Goal: Task Accomplishment & Management: Manage account settings

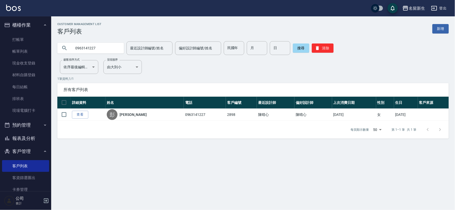
click at [32, 40] on link "打帳單" at bounding box center [25, 40] width 47 height 12
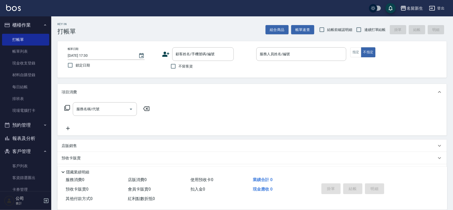
click at [168, 57] on icon at bounding box center [166, 54] width 8 height 8
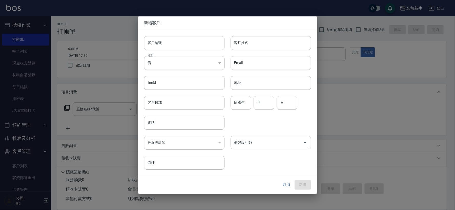
click at [168, 46] on input "客戶編號" at bounding box center [184, 43] width 80 height 14
type input "3510"
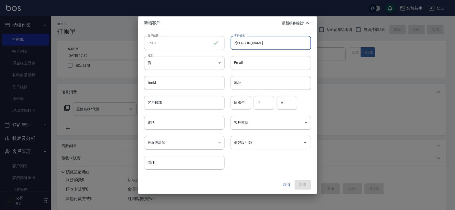
type input "?[PERSON_NAME]"
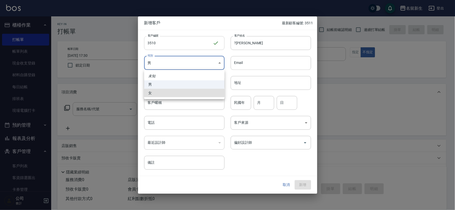
type input "FEMALE"
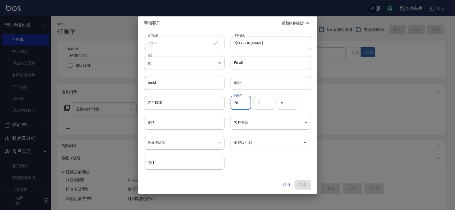
type input "78"
type input "03"
type input "19"
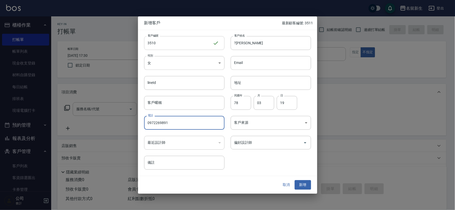
type input "0972269891"
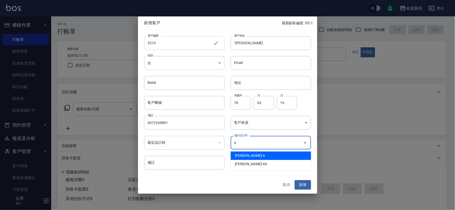
type input "謝宛茹"
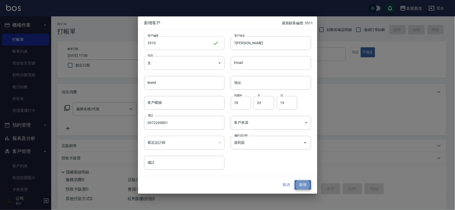
click at [295, 181] on button "新增" at bounding box center [303, 185] width 16 height 9
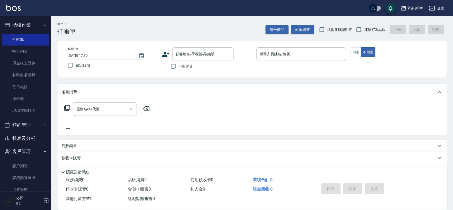
click at [373, 17] on div "Key In 打帳單 組合商品 帳單速查 結帳前確認明細 連續打單結帳 掛單 結帳 明細" at bounding box center [248, 25] width 395 height 19
click at [368, 24] on div "Key In 打帳單 組合商品 帳單速查 結帳前確認明細 連續打單結帳 掛單 結帳 明細" at bounding box center [248, 25] width 395 height 19
drag, startPoint x: 365, startPoint y: 30, endPoint x: 349, endPoint y: 33, distance: 16.3
click at [365, 30] on span "連續打單結帳" at bounding box center [375, 29] width 22 height 5
click at [364, 30] on input "連續打單結帳" at bounding box center [358, 29] width 11 height 11
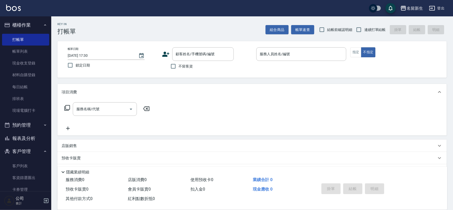
checkbox input "true"
click at [191, 53] on input "顧客姓名/手機號碼/編號" at bounding box center [199, 54] width 49 height 9
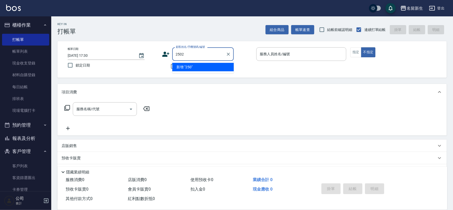
type input "2502"
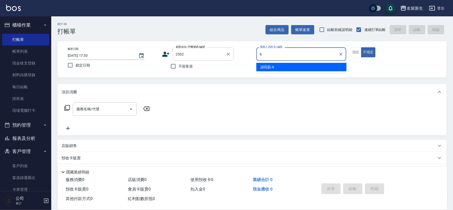
type input "[PERSON_NAME]-6"
type button "false"
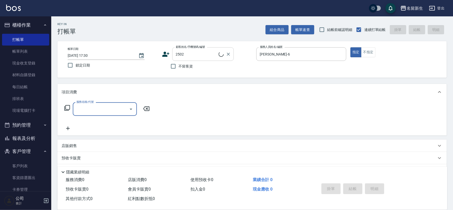
type input "[PERSON_NAME]/0958124187/2502"
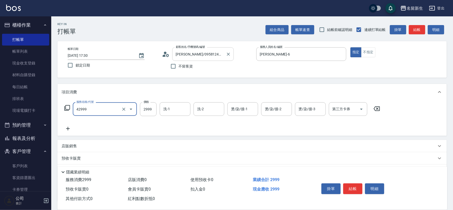
type input "漂染肩上2999以上(42999)"
type input "4800"
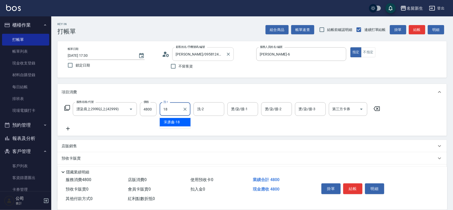
type input "[PERSON_NAME]-18"
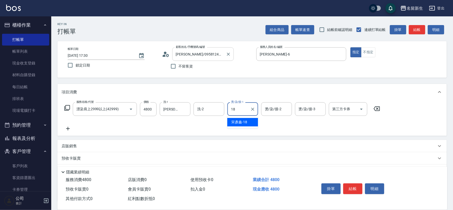
type input "[PERSON_NAME]-18"
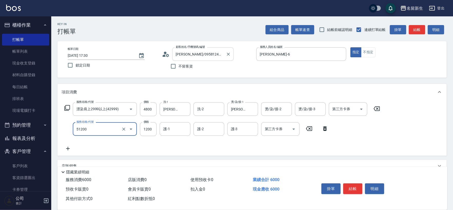
type input "原價801~1200護髮(51200)"
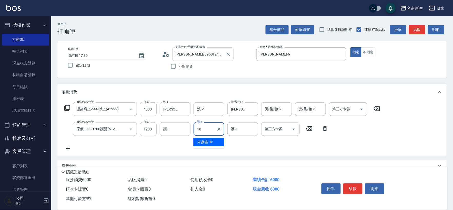
type input "[PERSON_NAME]-18"
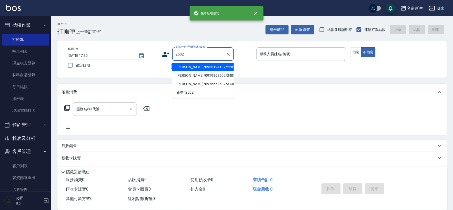
type input "2502"
type input "6"
type input "[PERSON_NAME]/0958124187/2502"
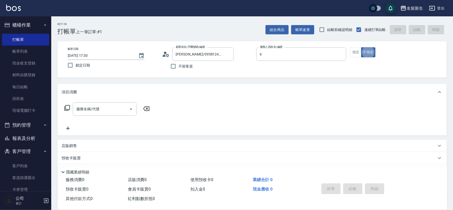
type input "[PERSON_NAME]-6"
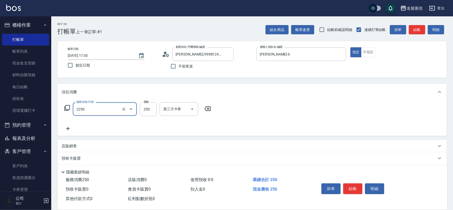
type input "剪髮(2250)"
type input "300"
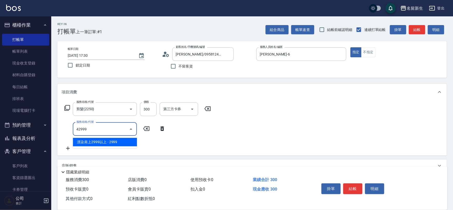
type input "漂染肩上2999以上(42999)"
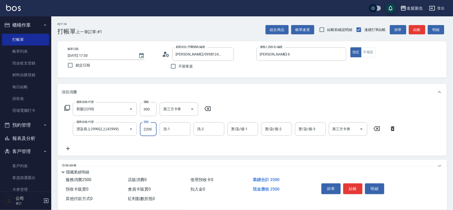
type input "2200"
type input "[PERSON_NAME]-18"
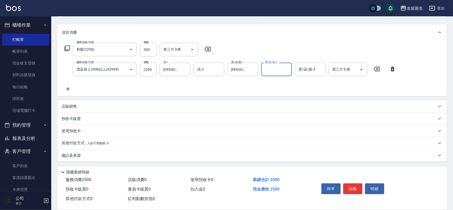
scroll to position [60, 0]
click at [85, 109] on div "店販銷售" at bounding box center [251, 106] width 389 height 12
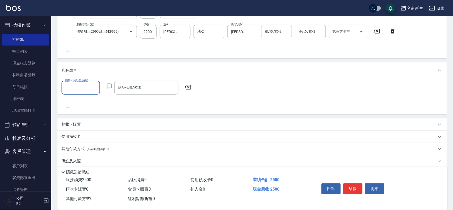
scroll to position [0, 0]
click at [85, 85] on input "服務人員姓名/編號" at bounding box center [81, 87] width 34 height 9
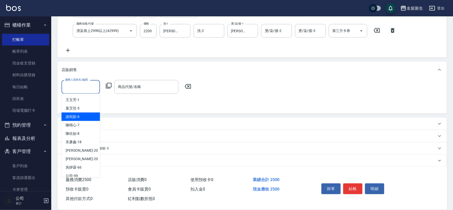
drag, startPoint x: 75, startPoint y: 117, endPoint x: 105, endPoint y: 91, distance: 39.5
click at [75, 117] on span "謝宛茹 -6" at bounding box center [73, 116] width 14 height 5
type input "[PERSON_NAME]-6"
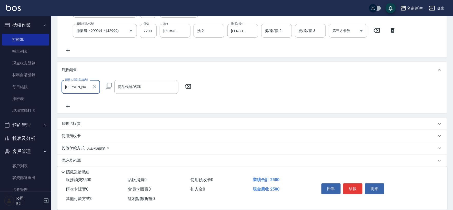
click at [105, 90] on div "服務人員姓名/編號 謝宛茹-6 服務人員姓名/編號 商品代號/名稱 商品代號/名稱" at bounding box center [128, 87] width 133 height 14
click at [108, 86] on icon at bounding box center [109, 86] width 6 height 6
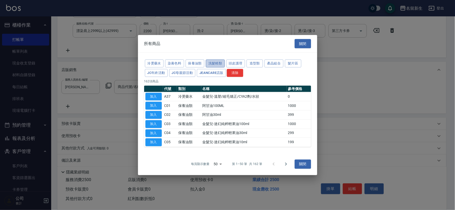
click at [216, 62] on button "洗髮精類" at bounding box center [215, 64] width 19 height 8
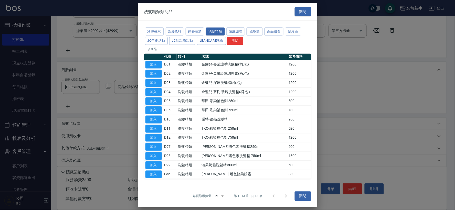
click at [157, 163] on button "加入" at bounding box center [154, 165] width 16 height 8
type input "鴻果奶霜洗髮精 300ml"
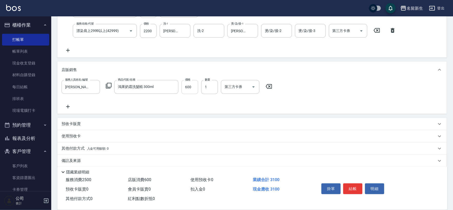
click at [191, 86] on input "600" at bounding box center [189, 87] width 17 height 14
type input "510"
type input "2025/10/08 17:31"
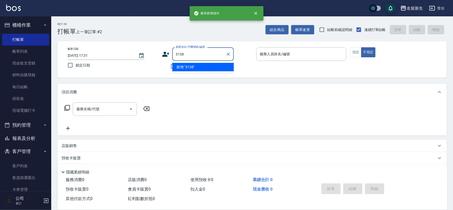
type input "3138"
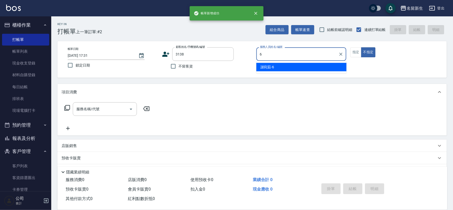
type input "[PERSON_NAME]-6"
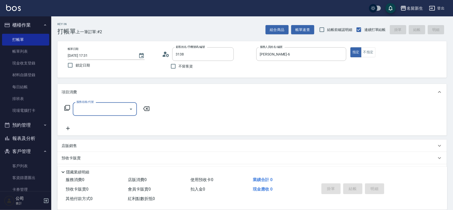
type input "林靖雅/0906064647/3138"
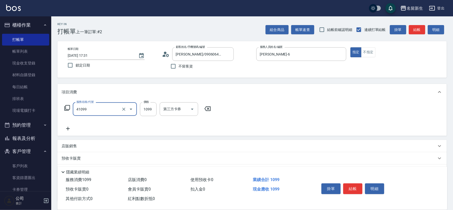
type input "公司活動/早鳥(41099)"
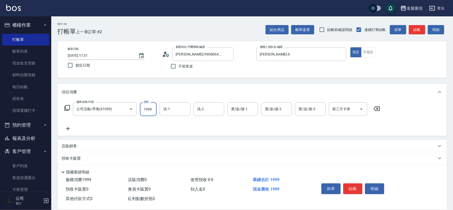
type input "1999"
type input "[PERSON_NAME]-6"
type input "[PERSON_NAME]-18"
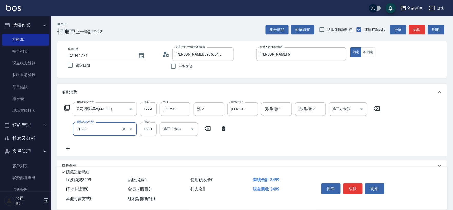
type input "原價1201~1500護髮(51500)"
type input "1100"
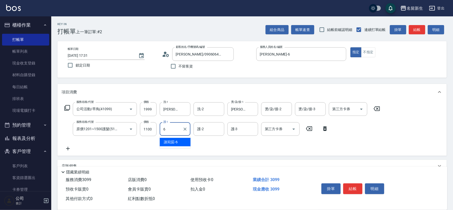
type input "[PERSON_NAME]-6"
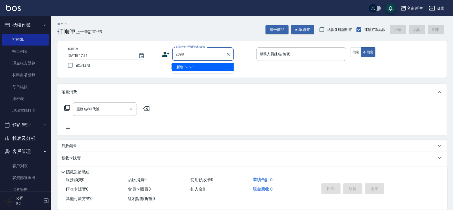
type input "2898"
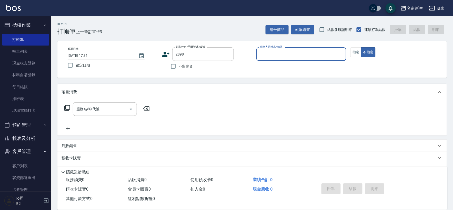
type input "7"
type input "彭瑋婷/0963141227/2898"
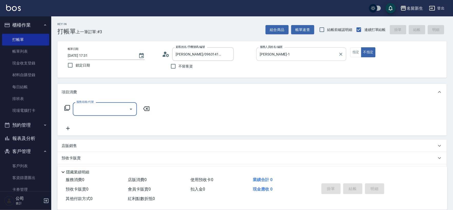
click at [293, 54] on input "王玉芳-1" at bounding box center [298, 54] width 78 height 9
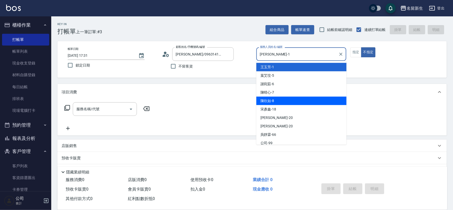
click at [283, 101] on div "陳欣如 -8" at bounding box center [301, 101] width 90 height 8
type input "陳欣如-8"
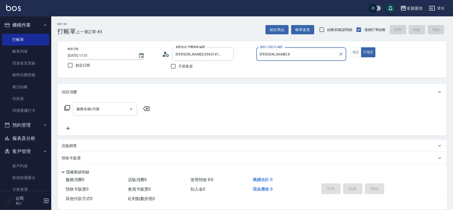
click at [93, 112] on input "服務名稱/代號" at bounding box center [101, 109] width 52 height 9
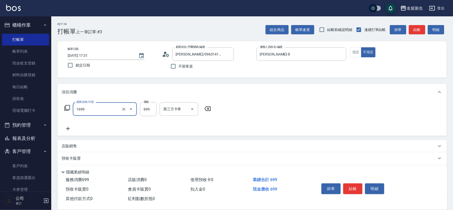
type input "冰鎮洗髮699(1699)"
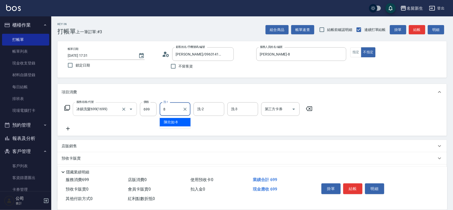
type input "陳欣如-8"
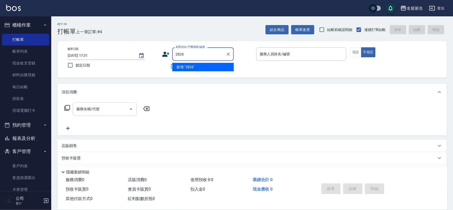
type input "2826"
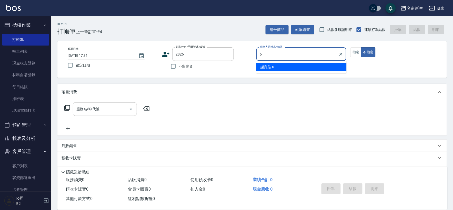
type input "[PERSON_NAME]-6"
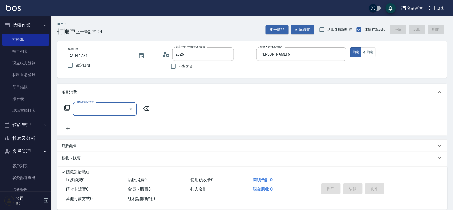
type input "涂宗平/0977604313/2826"
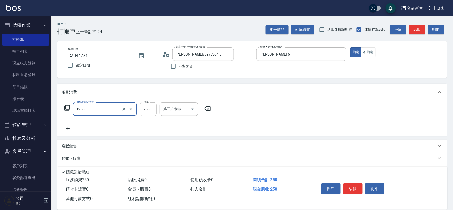
type input "洗髮250(1250)"
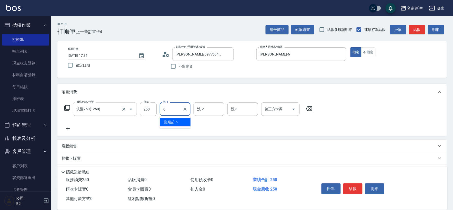
type input "[PERSON_NAME]-6"
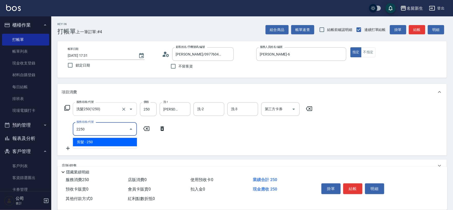
type input "剪髮(2250)"
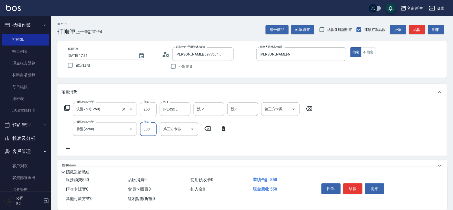
type input "300"
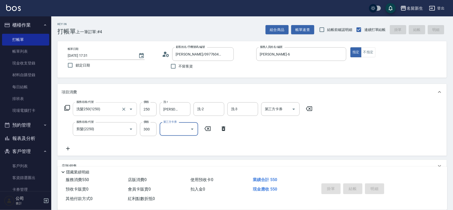
type input "2025/10/08 17:32"
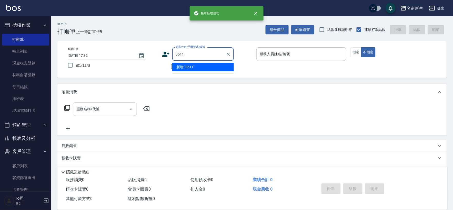
type input "3511"
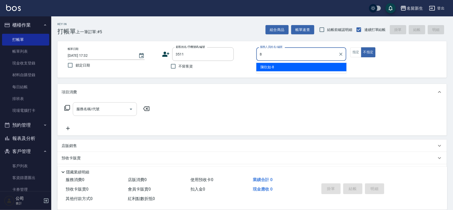
type input "陳欣如-8"
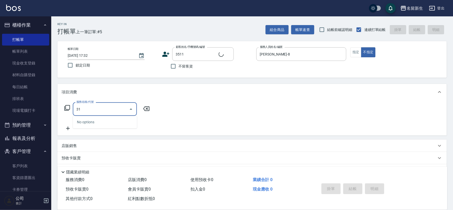
type input "310"
type input "余曼瑄/0931258278/3511"
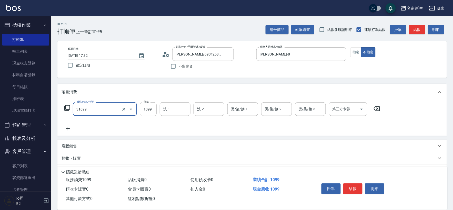
type input "公司活動/早鳥(31099)"
type input "1599"
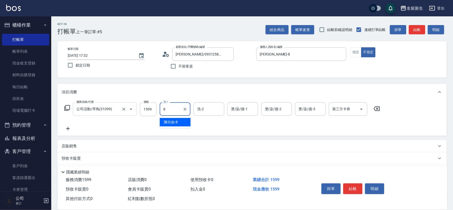
type input "陳欣如-8"
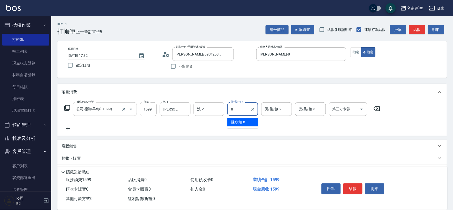
type input "陳欣如-8"
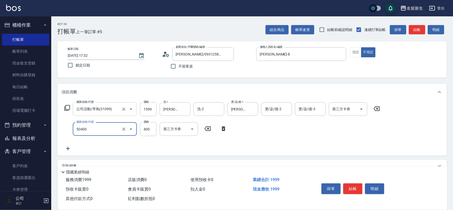
type input "原價1~400護髮(50400)"
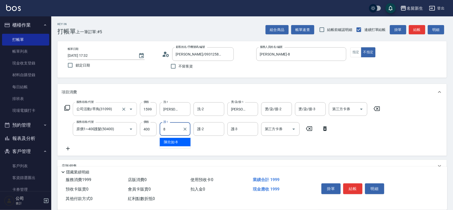
type input "陳欣如-8"
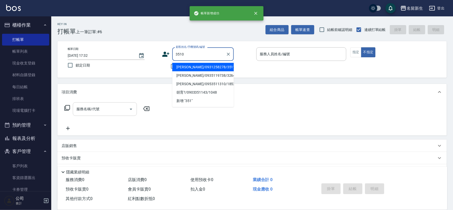
type input "3510"
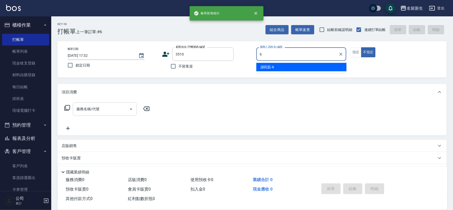
type input "[PERSON_NAME]-6"
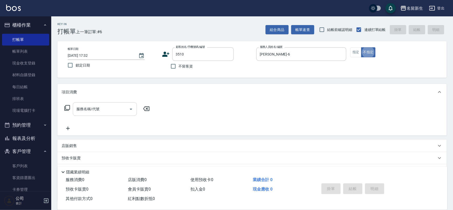
type input "1"
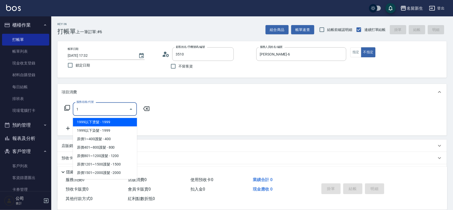
type input "?惠雯/0972269891/3510"
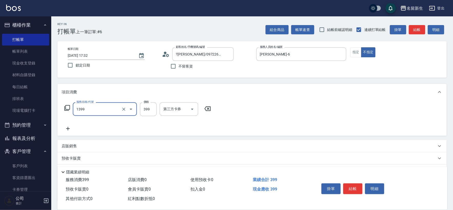
type input "健康洗髮(1399)"
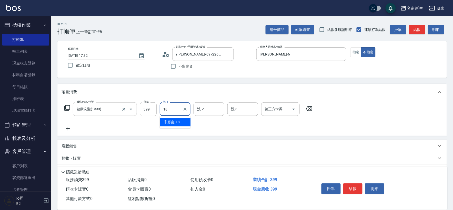
type input "[PERSON_NAME]-18"
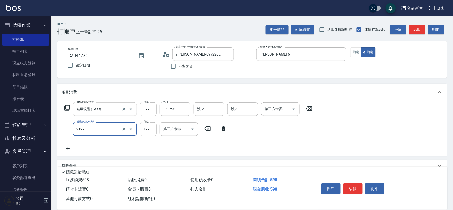
type input "不指定剪髮活動(2199)"
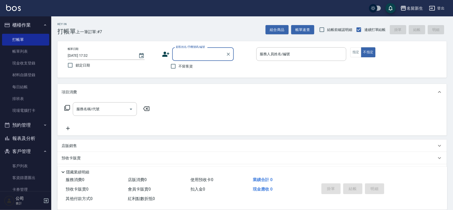
click at [188, 76] on div "帳單日期 2025/10/08 17:32 鎖定日期 顧客姓名/手機號碼/編號 顧客姓名/手機號碼/編號 不留客資 服務人員姓名/編號 服務人員姓名/編號 指…" at bounding box center [251, 59] width 389 height 37
click at [186, 70] on label "不留客資" at bounding box center [180, 66] width 25 height 11
click at [179, 70] on input "不留客資" at bounding box center [173, 66] width 11 height 11
checkbox input "true"
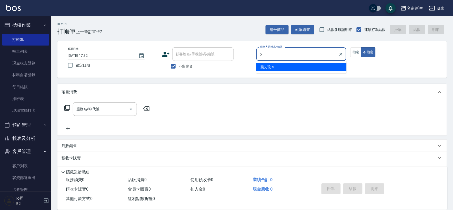
type input "葉艾玟-5"
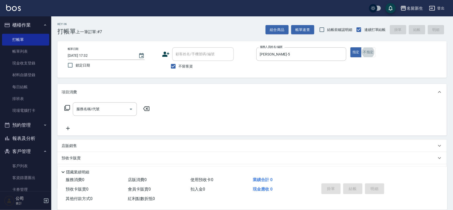
scroll to position [11, 0]
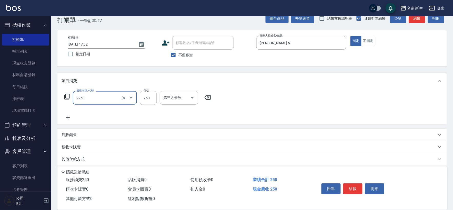
type input "剪髮(2250)"
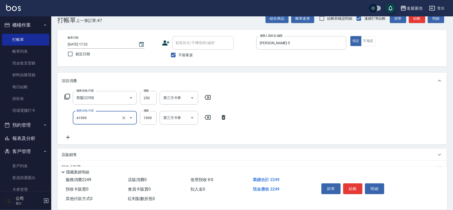
type input "1999以下染髮(41999)"
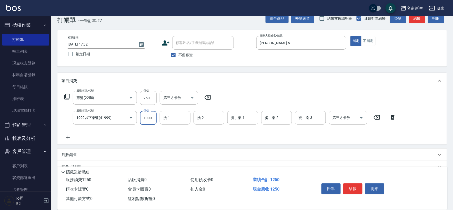
type input "1000"
type input "葉艾玟-5"
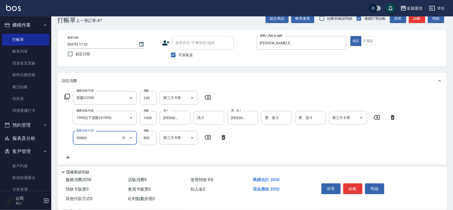
type input "原價401~800護髮(50800)"
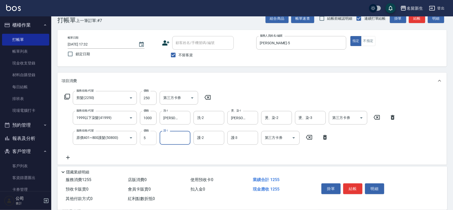
click at [153, 138] on input "5" at bounding box center [148, 138] width 17 height 14
type input "8000"
type input "葉艾玟-5"
click at [138, 139] on div "服務名稱/代號 原價401~800護髮(50800) 服務名稱/代號 價格 8000 價格 護-1 葉艾玟-5 護-1 護-2 護-2 護-3 護-3 第三方…" at bounding box center [197, 138] width 270 height 14
click at [140, 137] on input "8000" at bounding box center [148, 138] width 17 height 14
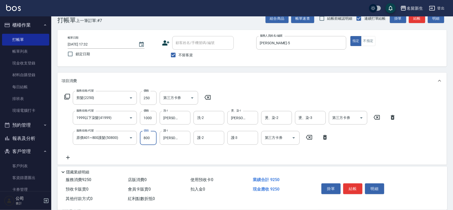
type input "800"
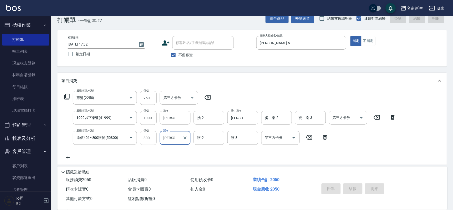
type input "2025/10/08 17:33"
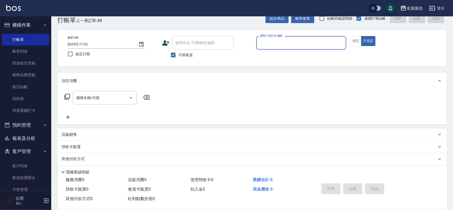
click at [26, 139] on button "報表及分析" at bounding box center [25, 138] width 47 height 13
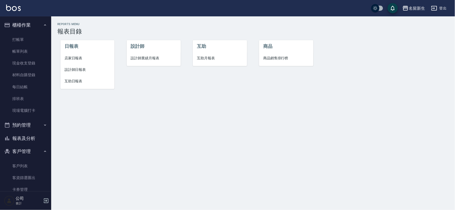
click at [145, 50] on li "設計師" at bounding box center [154, 46] width 54 height 12
click at [144, 57] on span "設計師業績月報表" at bounding box center [154, 58] width 46 height 5
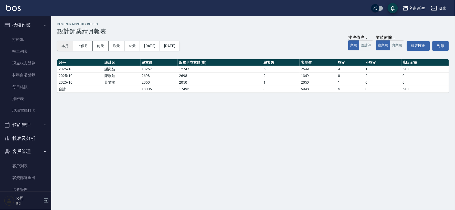
click at [68, 46] on button "本月" at bounding box center [65, 45] width 16 height 9
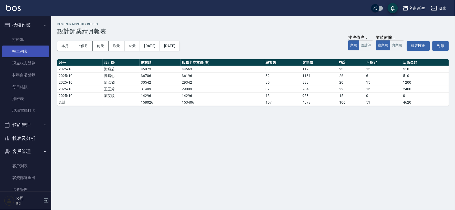
click at [27, 47] on link "帳單列表" at bounding box center [25, 52] width 47 height 12
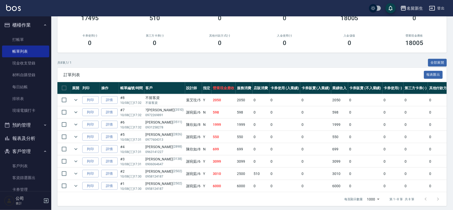
scroll to position [67, 0]
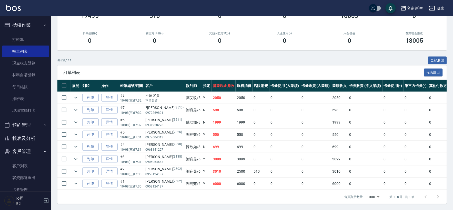
click at [28, 146] on button "客戶管理" at bounding box center [25, 151] width 47 height 13
click at [28, 144] on button "報表及分析" at bounding box center [25, 138] width 47 height 13
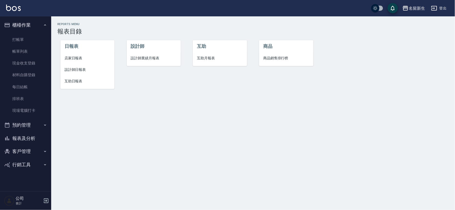
click at [126, 53] on div "設計師 設計師業績月報表" at bounding box center [151, 61] width 66 height 65
click at [144, 59] on span "設計師業績月報表" at bounding box center [154, 58] width 46 height 5
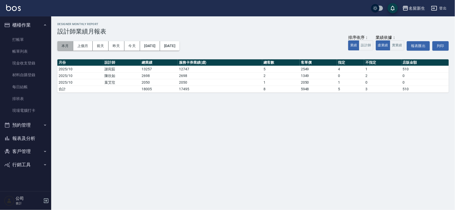
click at [61, 43] on button "本月" at bounding box center [65, 45] width 16 height 9
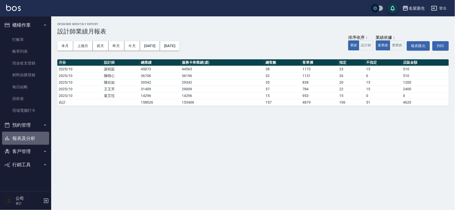
click at [46, 133] on button "報表及分析" at bounding box center [25, 138] width 47 height 13
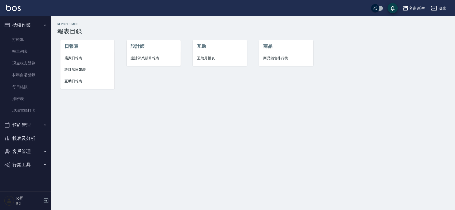
click at [79, 67] on span "設計師日報表" at bounding box center [88, 69] width 46 height 5
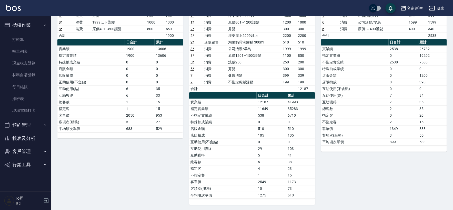
scroll to position [66, 0]
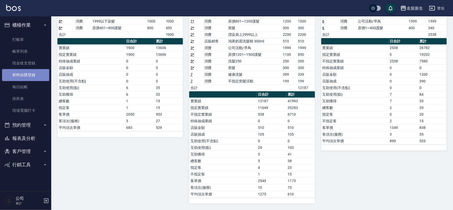
click at [36, 73] on link "材料自購登錄" at bounding box center [25, 75] width 47 height 12
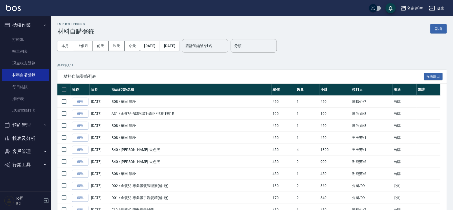
click at [224, 45] on input "設計師編號/姓名" at bounding box center [205, 46] width 42 height 9
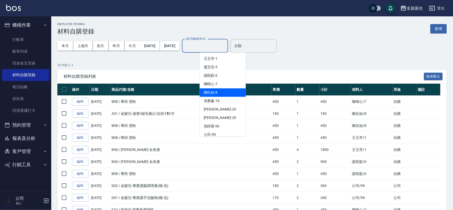
click at [225, 92] on div "陳欣如 -8" at bounding box center [223, 93] width 46 height 8
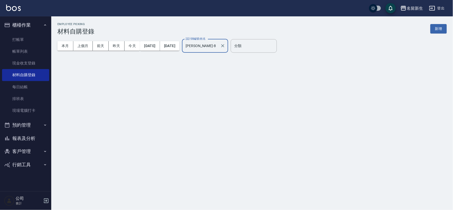
type input "陳欣如-8"
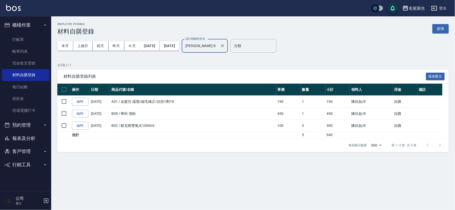
click at [25, 33] on ul "打帳單 帳單列表 現金收支登錄 材料自購登錄 每日結帳 排班表 現場電腦打卡" at bounding box center [25, 75] width 47 height 87
click at [443, 9] on button "登出" at bounding box center [440, 8] width 20 height 9
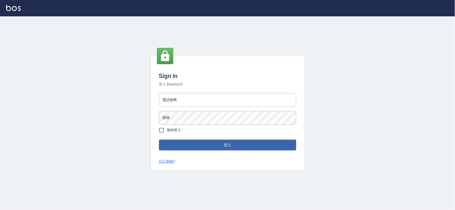
type input "034258365"
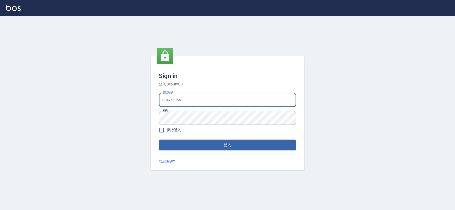
click at [203, 99] on input "034258365" at bounding box center [227, 100] width 137 height 14
type input "0925359356"
click at [249, 149] on button "登入" at bounding box center [227, 145] width 137 height 11
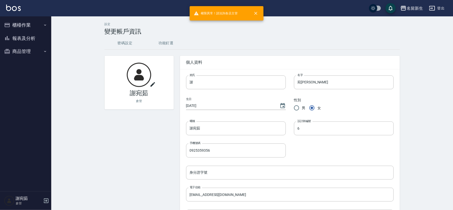
click at [14, 52] on button "商品管理" at bounding box center [25, 51] width 47 height 13
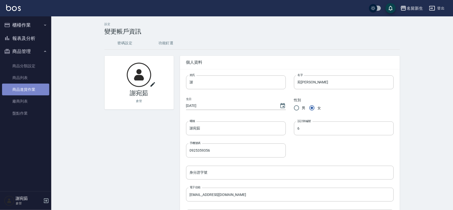
click at [34, 89] on link "商品進貨作業" at bounding box center [25, 90] width 47 height 12
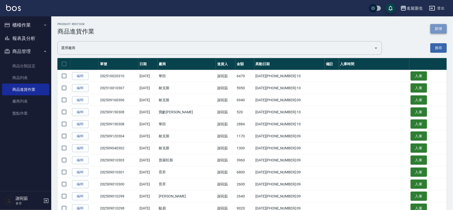
click at [436, 31] on button "新增" at bounding box center [438, 28] width 16 height 9
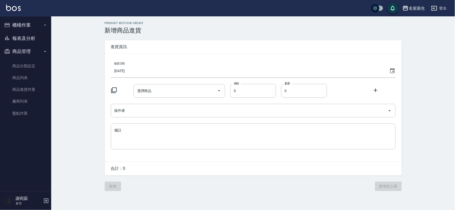
click at [393, 74] on icon at bounding box center [393, 71] width 6 height 6
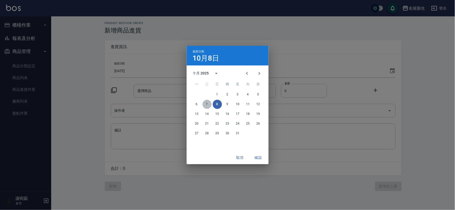
click at [207, 106] on button "7" at bounding box center [207, 104] width 9 height 9
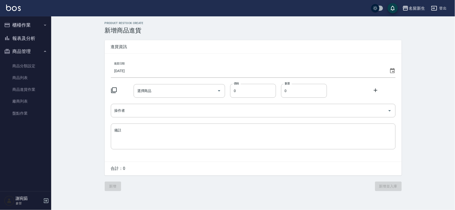
click at [113, 90] on icon at bounding box center [114, 90] width 6 height 6
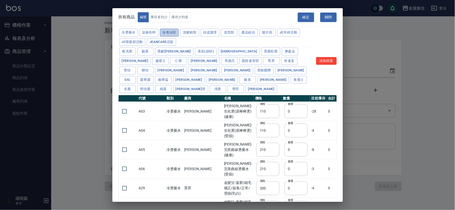
click at [168, 32] on button "保養油類" at bounding box center [169, 33] width 19 height 8
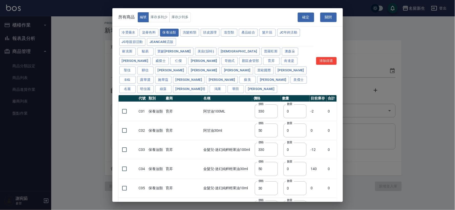
type input "330"
type input "50"
type input "330"
type input "50"
type input "30"
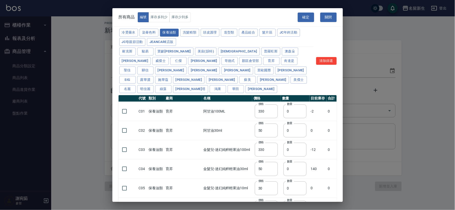
type input "960"
type input "1040"
type input "1520"
type input "120"
type input "1300"
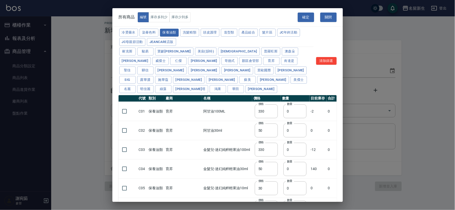
type input "1520"
type input "2000"
type input "240"
type input "50"
type input "400"
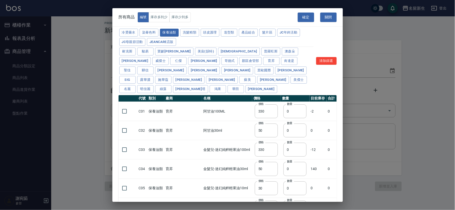
type input "800"
type input "700"
type input "272"
type input "2450"
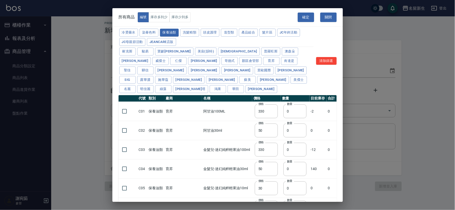
type input "450"
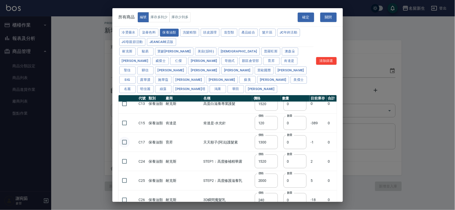
click at [123, 137] on input "checkbox" at bounding box center [124, 142] width 11 height 11
checkbox input "true"
drag, startPoint x: 284, startPoint y: 132, endPoint x: 255, endPoint y: 138, distance: 29.7
click at [262, 136] on tr "C17 保養油類 育昇 天天順子(阿法)護髮素 價格 1300 價格 數量 0 數量 -1 0" at bounding box center [228, 142] width 218 height 19
type input "2"
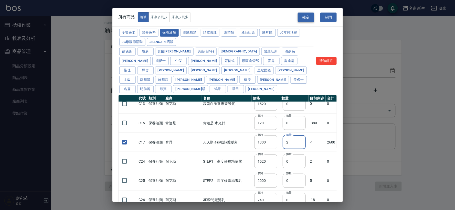
click at [306, 19] on button "確定" at bounding box center [306, 17] width 16 height 9
type input "C17 天天順子(阿法)護髮素"
type input "1300"
type input "2"
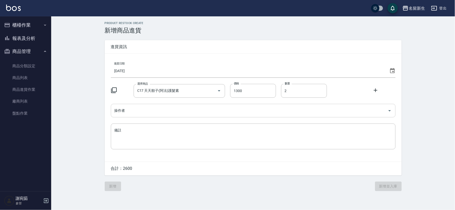
click at [140, 114] on input "操作者" at bounding box center [249, 110] width 273 height 9
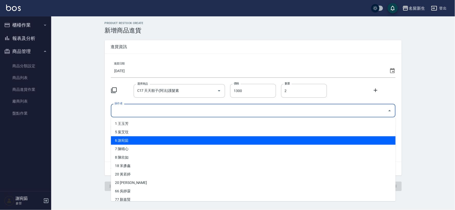
click at [136, 138] on li "6 謝宛茹" at bounding box center [253, 141] width 285 height 8
type input "謝宛茹"
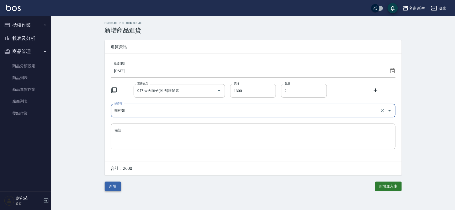
click at [113, 188] on button "新增" at bounding box center [113, 186] width 16 height 9
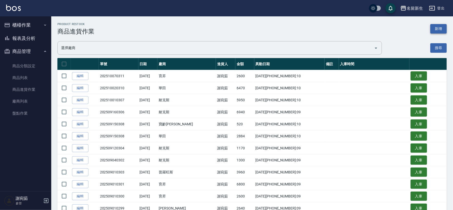
click at [442, 29] on button "新增" at bounding box center [438, 28] width 16 height 9
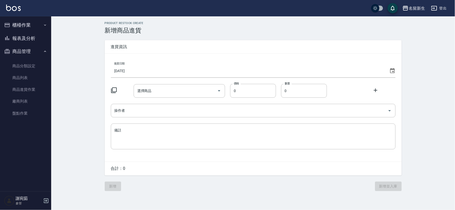
click at [117, 87] on div "選擇商品 選擇商品 價格 0 價格 數量 0 數量" at bounding box center [253, 91] width 285 height 14
click at [116, 88] on icon at bounding box center [114, 90] width 6 height 6
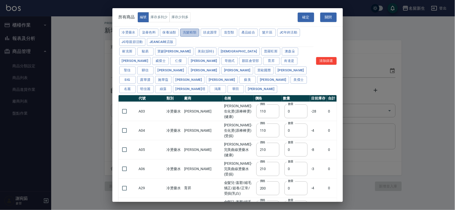
click at [194, 34] on button "洗髮精類" at bounding box center [189, 33] width 19 height 8
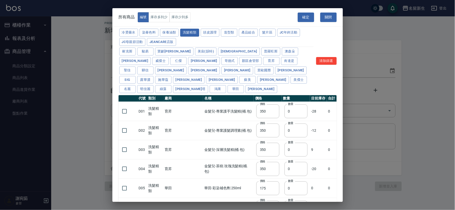
type input "350"
type input "175"
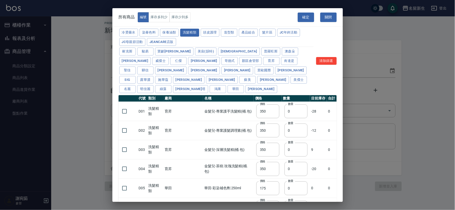
type input "455"
type input "440"
type input "200"
type input "420"
type input "300"
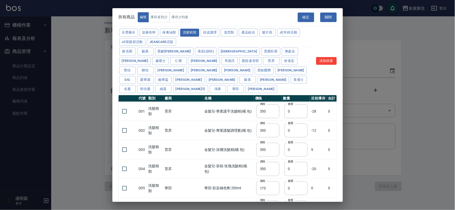
type input "750"
type input "300"
type input "330"
click at [125, 164] on input "checkbox" at bounding box center [124, 169] width 11 height 11
checkbox input "true"
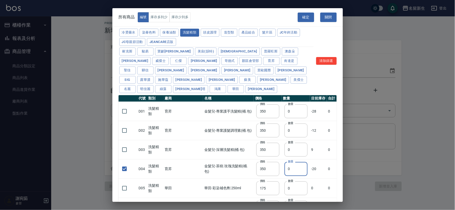
drag, startPoint x: 284, startPoint y: 160, endPoint x: 278, endPoint y: 158, distance: 6.8
click at [285, 162] on input "0" at bounding box center [296, 169] width 23 height 14
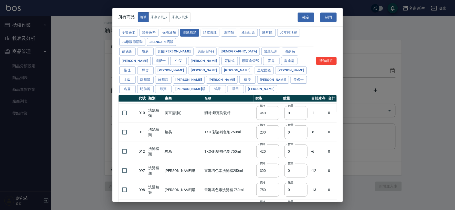
scroll to position [131, 0]
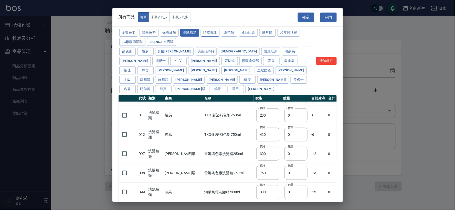
type input "1"
click at [213, 30] on button "頭皮護理" at bounding box center [210, 33] width 19 height 8
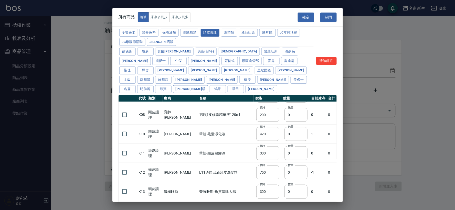
type input "315"
type input "273"
type input "1183"
checkbox input "false"
type input "798"
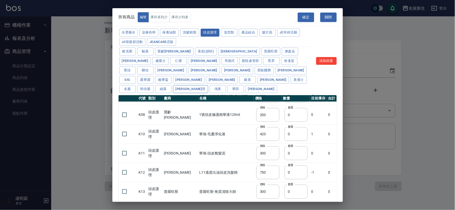
type input "0"
type input "481"
type input "640"
type input "308"
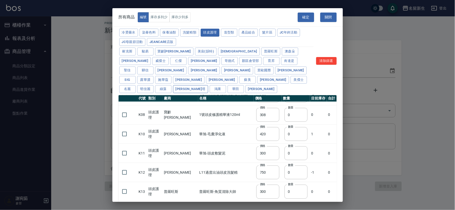
type input "245"
type input "350"
type input "1260"
type input "440"
type input "420"
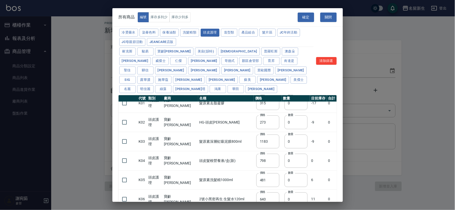
scroll to position [0, 0]
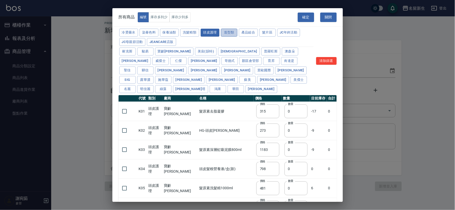
click at [232, 35] on button "造型類" at bounding box center [229, 33] width 16 height 8
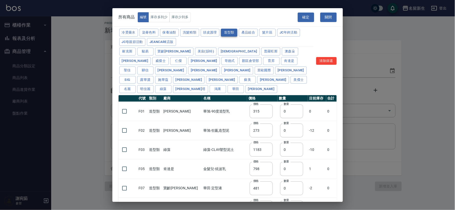
type input "110"
type input "200"
type input "70"
type input "260"
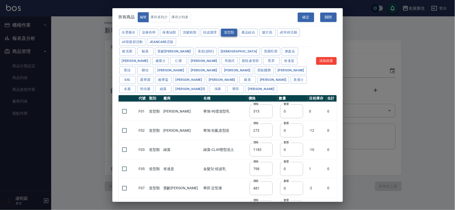
type input "450"
type input "595"
type input "345"
type input "90"
type input "110"
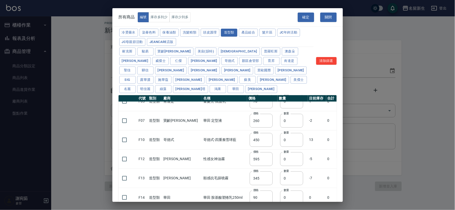
scroll to position [73, 0]
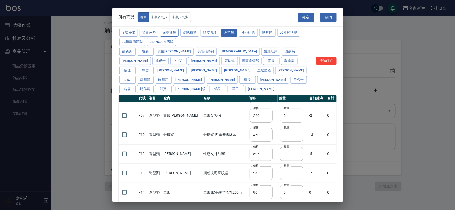
click at [171, 30] on button "保養油類" at bounding box center [169, 33] width 19 height 8
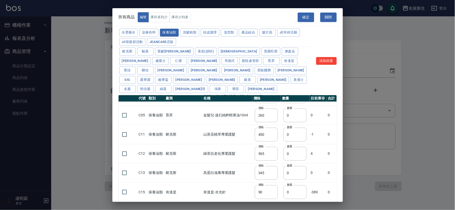
type input "330"
type input "50"
type input "330"
type input "50"
type input "30"
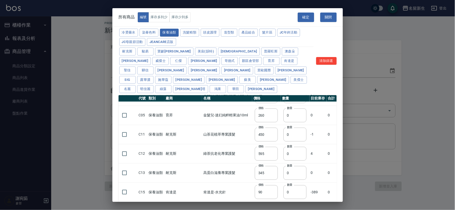
type input "960"
type input "1040"
type input "1520"
type input "120"
type input "1300"
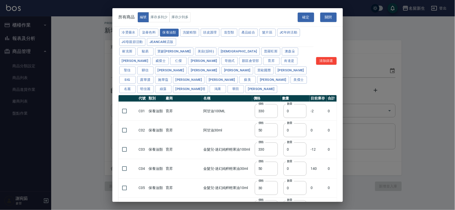
scroll to position [0, 0]
click at [148, 34] on button "染膏色料" at bounding box center [149, 33] width 19 height 8
type input "100"
type input "390"
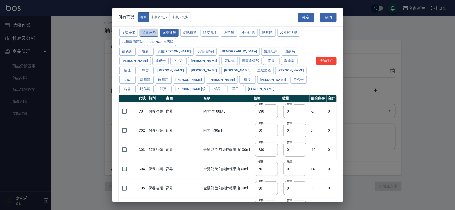
type input "580"
type input "105"
type input "406"
type input "105"
type input "450"
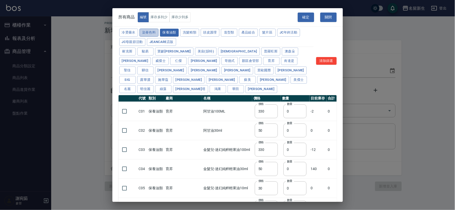
type input "102"
type input "137"
type input "110"
type input "130"
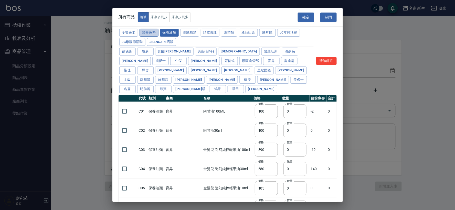
type input "133"
type input "186"
type input "133"
type input "450"
type input "350"
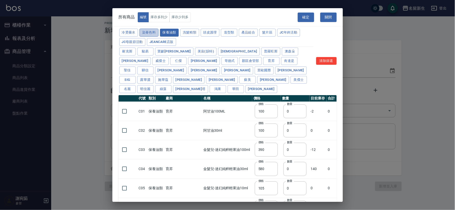
type input "112"
type input "450"
type input "1060"
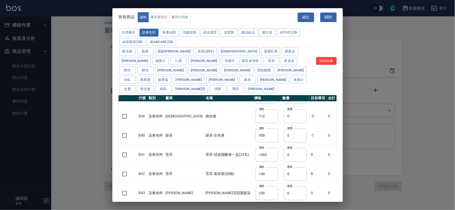
scroll to position [362, 0]
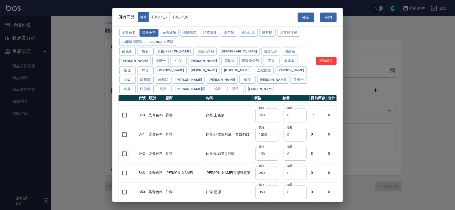
click at [125, 149] on input "checkbox" at bounding box center [124, 154] width 11 height 11
checkbox input "true"
drag, startPoint x: 288, startPoint y: 147, endPoint x: 278, endPoint y: 146, distance: 9.6
click at [284, 147] on input "0" at bounding box center [295, 154] width 23 height 14
type input "2"
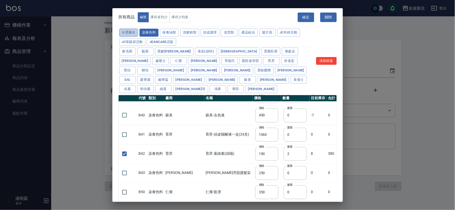
click at [132, 33] on button "冷燙藥水" at bounding box center [128, 33] width 19 height 8
type input "110"
type input "210"
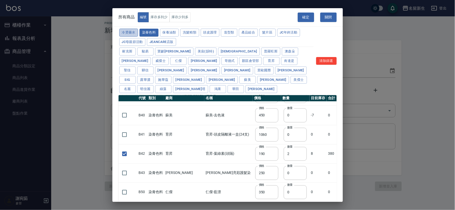
type input "200"
type input "190"
type input "160"
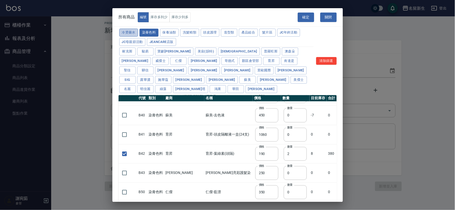
type input "270"
type input "225"
type input "130"
type input "170"
type input "450"
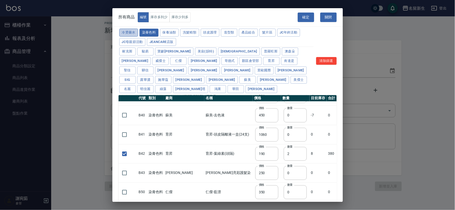
type input "200"
type input "400"
type input "250"
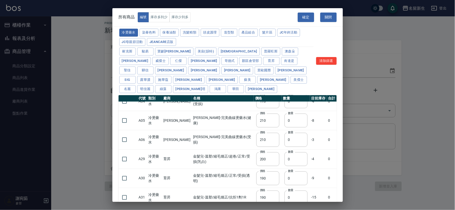
scroll to position [0, 0]
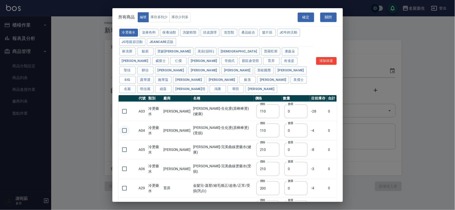
click at [126, 125] on input "checkbox" at bounding box center [124, 130] width 11 height 11
checkbox input "false"
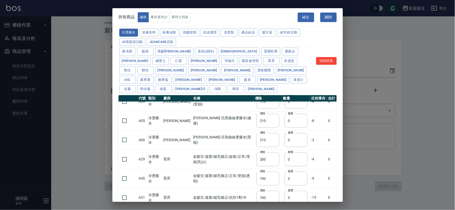
scroll to position [28, 0]
click at [123, 174] on input "checkbox" at bounding box center [124, 179] width 11 height 11
checkbox input "true"
click at [269, 170] on tr "A30 冷燙藥水 育昇 金髮兒-溫塑/縮毛矯正/正常/受損(透明) 價格 190 價格 數量 0 數量 -9 0" at bounding box center [228, 179] width 218 height 19
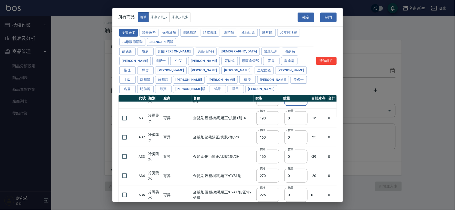
scroll to position [114, 0]
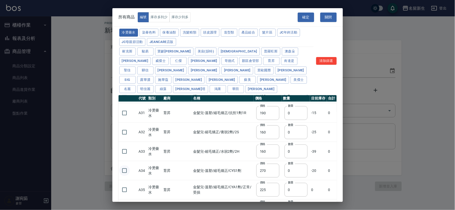
type input "2"
click at [124, 166] on input "checkbox" at bounding box center [124, 171] width 11 height 11
checkbox input "true"
click at [285, 164] on input "0" at bounding box center [296, 171] width 23 height 14
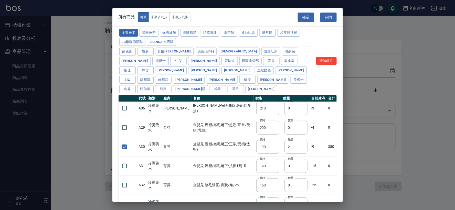
scroll to position [57, 0]
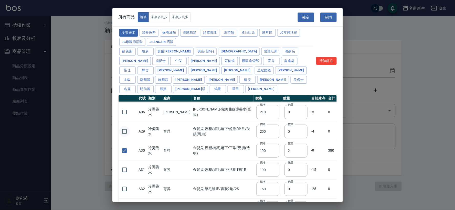
type input "3"
click at [128, 126] on input "checkbox" at bounding box center [124, 131] width 11 height 11
checkbox input "true"
drag, startPoint x: 290, startPoint y: 121, endPoint x: 282, endPoint y: 121, distance: 7.9
click at [285, 125] on input "0" at bounding box center [296, 132] width 23 height 14
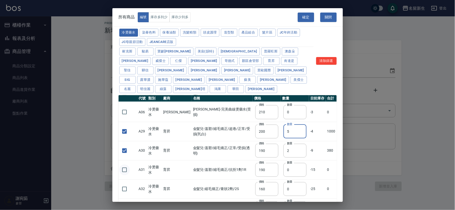
type input "5"
click at [127, 165] on input "checkbox" at bounding box center [124, 170] width 11 height 11
checkbox input "true"
drag, startPoint x: 286, startPoint y: 164, endPoint x: 276, endPoint y: 161, distance: 10.3
click at [276, 161] on tr "A31 冷燙藥水 育昇 金髮兒-溫塑/縮毛矯正/抗拒1劑1R 價格 190 價格 數量 0 數量 -15 0" at bounding box center [228, 169] width 218 height 19
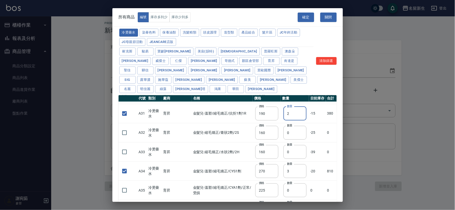
scroll to position [114, 0]
type input "2"
click at [126, 127] on input "checkbox" at bounding box center [124, 132] width 11 height 11
checkbox input "true"
click at [125, 146] on input "checkbox" at bounding box center [124, 151] width 11 height 11
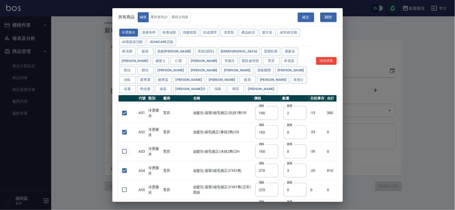
checkbox input "true"
drag, startPoint x: 289, startPoint y: 144, endPoint x: 280, endPoint y: 143, distance: 9.0
click at [284, 145] on input "0" at bounding box center [295, 152] width 23 height 14
type input "3"
drag, startPoint x: 288, startPoint y: 123, endPoint x: 278, endPoint y: 122, distance: 9.5
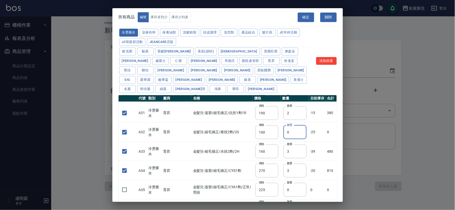
click at [281, 123] on td "數量 0 數量" at bounding box center [295, 132] width 28 height 19
type input "6"
click at [212, 34] on button "頭皮護理" at bounding box center [210, 33] width 19 height 8
type input "315"
type input "273"
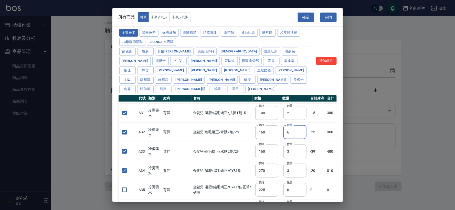
type input "1183"
type input "798"
checkbox input "false"
type input "481"
type input "0"
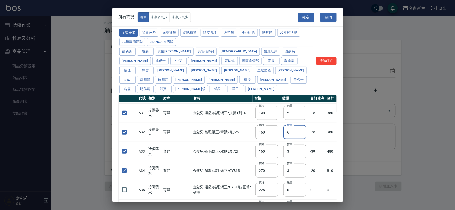
checkbox input "false"
type input "640"
type input "0"
checkbox input "false"
type input "640"
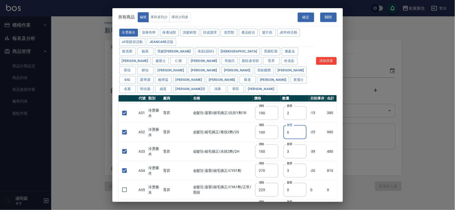
type input "0"
checkbox input "false"
type input "308"
type input "0"
checkbox input "false"
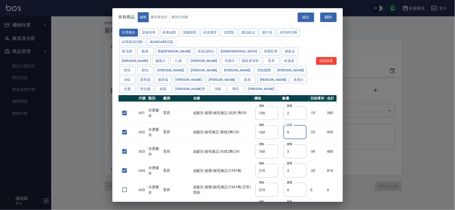
type input "245"
type input "0"
checkbox input "false"
type input "350"
type input "0"
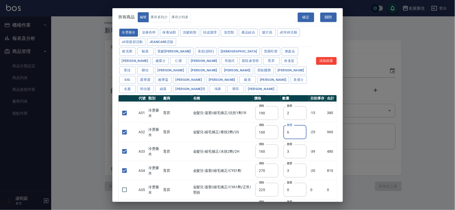
type input "1260"
type input "440"
type input "420"
type input "740"
type input "500"
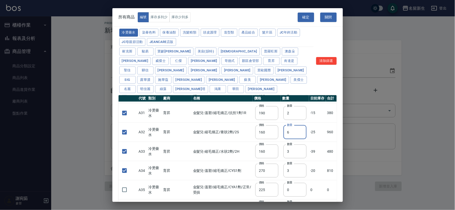
type input "690"
type input "650"
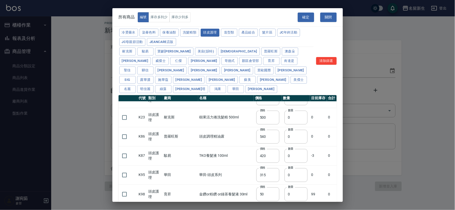
scroll to position [382, 0]
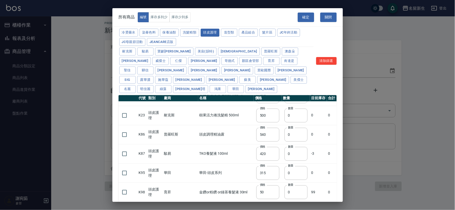
click at [124, 207] on input "checkbox" at bounding box center [124, 212] width 11 height 11
checkbox input "true"
drag, startPoint x: 285, startPoint y: 202, endPoint x: 272, endPoint y: 201, distance: 13.3
click at [272, 202] on tr "K99 頭皮護理 育昇 金鑽or粉鑽or綠茶養髮液 100ml 價格 300 價格 數量 0 數量 -10 0" at bounding box center [228, 211] width 218 height 19
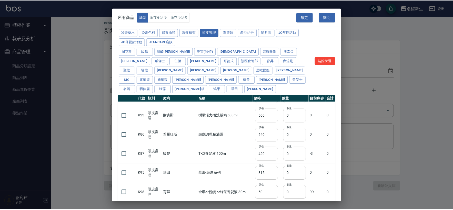
scroll to position [3, 0]
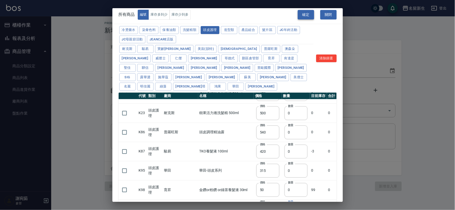
type input "1"
click at [308, 12] on button "確定" at bounding box center [306, 14] width 16 height 9
type input "D04 金髮兒-茶樹.玫瑰洗髮精(桶.包)"
type input "350"
type input "1"
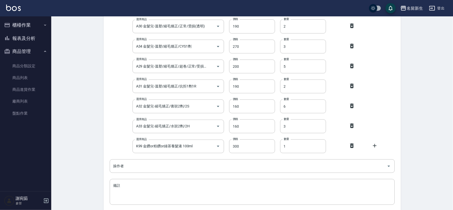
scroll to position [118, 0]
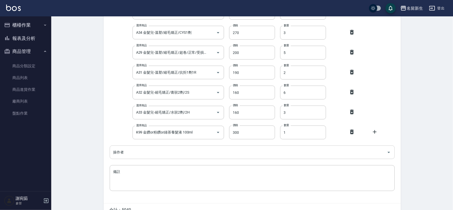
click at [132, 150] on input "操作者" at bounding box center [248, 152] width 273 height 9
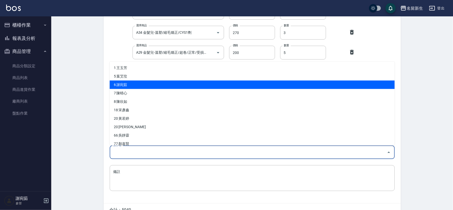
click at [138, 85] on li "6 謝宛茹" at bounding box center [252, 85] width 285 height 8
type input "謝宛茹"
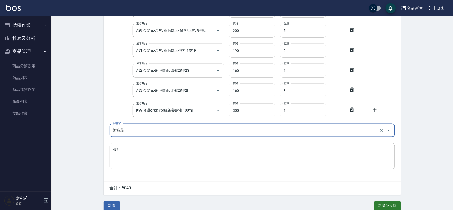
scroll to position [147, 0]
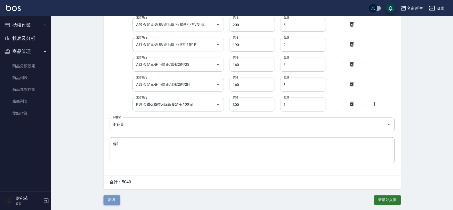
click at [111, 201] on button "新增" at bounding box center [112, 200] width 16 height 9
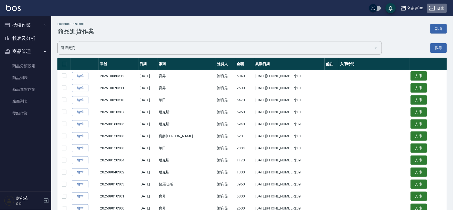
click at [440, 11] on button "登出" at bounding box center [437, 8] width 20 height 9
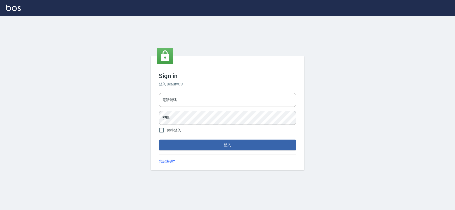
type input "0925359356"
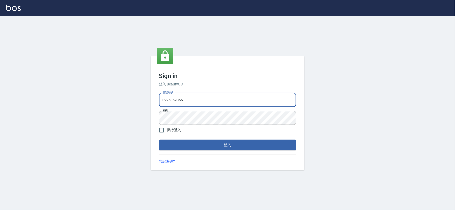
drag, startPoint x: 0, startPoint y: 0, endPoint x: 240, endPoint y: 96, distance: 258.5
click at [190, 103] on input "0925359356" at bounding box center [227, 100] width 137 height 14
type input "034258365"
click at [233, 144] on button "登入" at bounding box center [227, 145] width 137 height 11
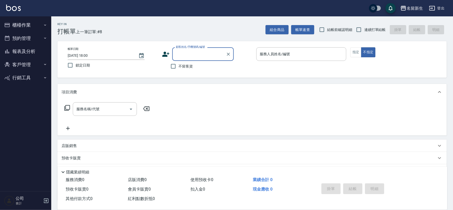
click at [22, 27] on button "櫃檯作業" at bounding box center [25, 24] width 47 height 13
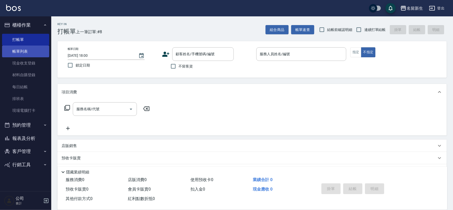
click at [27, 52] on link "帳單列表" at bounding box center [25, 52] width 47 height 12
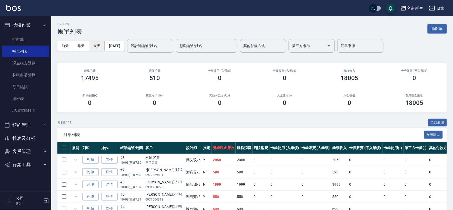
click at [92, 47] on button "今天" at bounding box center [97, 45] width 16 height 9
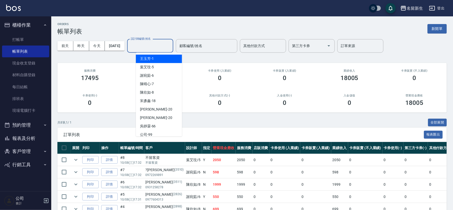
click at [158, 44] on div "設計師編號/姓名 設計師編號/姓名" at bounding box center [150, 46] width 46 height 14
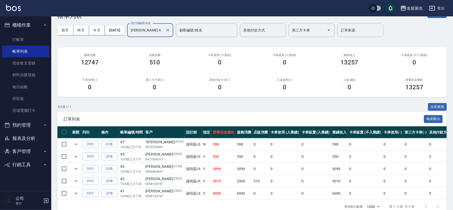
scroll to position [30, 0]
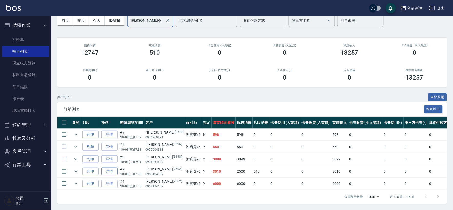
type input "[PERSON_NAME]-6"
click at [112, 168] on link "詳情" at bounding box center [109, 172] width 16 height 8
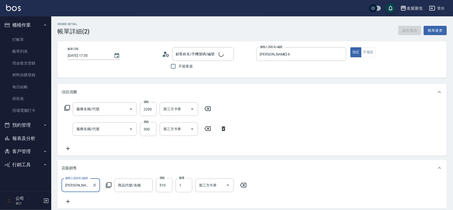
type input "[DATE] 17:30"
type input "[PERSON_NAME]-6"
type input "漂染肩上2999以上(42999)"
type input "剪髮(2250)"
type input "鴻果奶霜洗髮精 300ml"
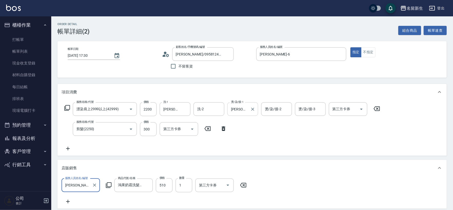
type input "[PERSON_NAME]/0958124187/2502"
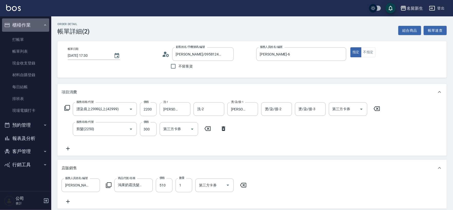
click at [25, 24] on button "櫃檯作業" at bounding box center [25, 24] width 47 height 13
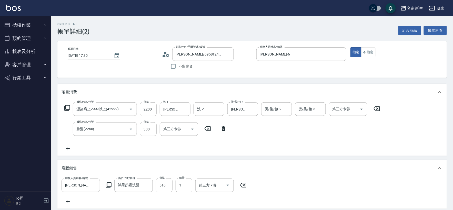
click at [26, 23] on button "櫃檯作業" at bounding box center [25, 24] width 47 height 13
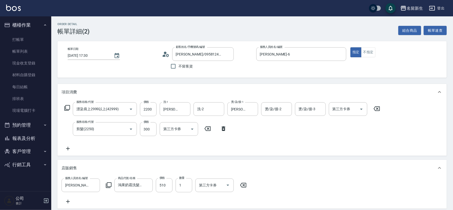
click at [26, 140] on button "報表及分析" at bounding box center [25, 138] width 47 height 13
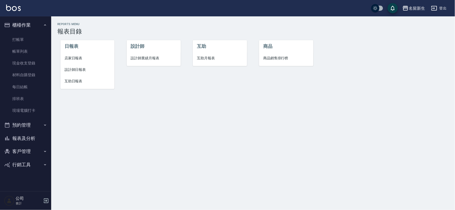
click at [81, 67] on span "設計師日報表" at bounding box center [88, 69] width 46 height 5
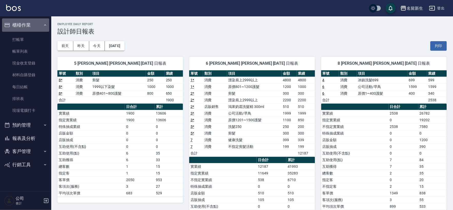
click at [25, 25] on button "櫃檯作業" at bounding box center [25, 24] width 47 height 13
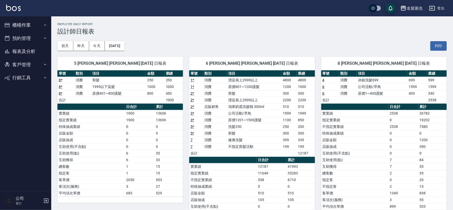
click at [26, 65] on button "客戶管理" at bounding box center [25, 64] width 47 height 13
click at [22, 49] on button "報表及分析" at bounding box center [25, 51] width 47 height 13
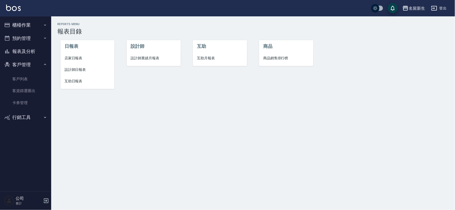
click at [209, 58] on span "互助月報表" at bounding box center [220, 58] width 46 height 5
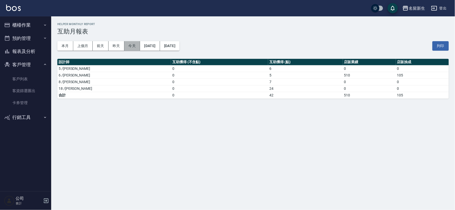
click at [129, 45] on button "今天" at bounding box center [133, 45] width 16 height 9
click at [23, 64] on button "客戶管理" at bounding box center [25, 64] width 47 height 13
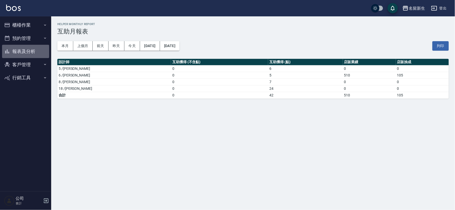
click at [32, 45] on button "報表及分析" at bounding box center [25, 51] width 47 height 13
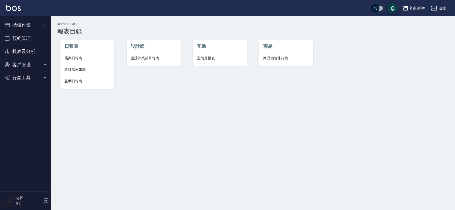
click at [145, 62] on li "設計師業績月報表" at bounding box center [154, 59] width 54 height 12
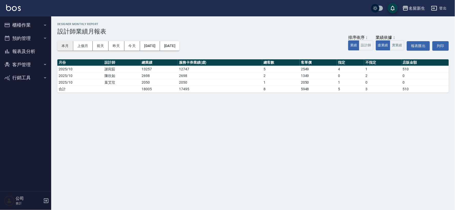
click at [67, 47] on button "本月" at bounding box center [65, 45] width 16 height 9
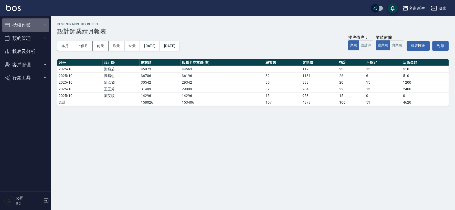
click at [28, 28] on button "櫃檯作業" at bounding box center [25, 24] width 47 height 13
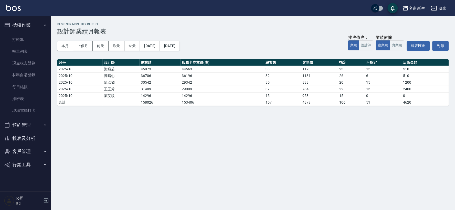
click at [24, 23] on button "櫃檯作業" at bounding box center [25, 24] width 47 height 13
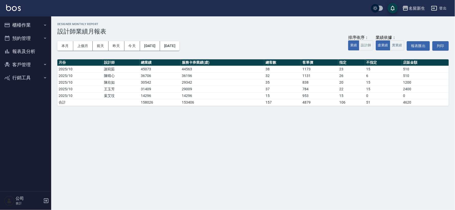
click at [28, 67] on button "客戶管理" at bounding box center [25, 64] width 47 height 13
click at [27, 81] on link "客戶列表" at bounding box center [25, 79] width 47 height 12
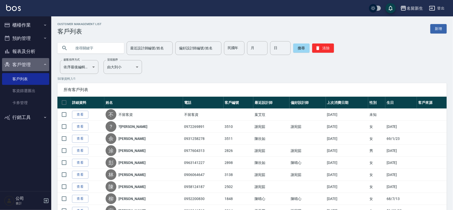
click at [19, 63] on button "客戶管理" at bounding box center [25, 64] width 47 height 13
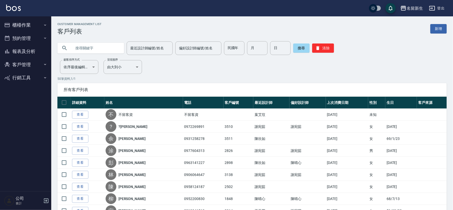
click at [23, 50] on button "報表及分析" at bounding box center [25, 51] width 47 height 13
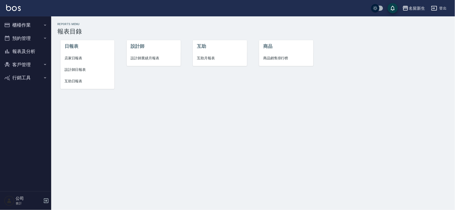
click at [80, 79] on span "互助日報表" at bounding box center [88, 81] width 46 height 5
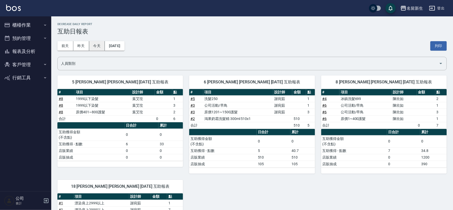
click at [95, 46] on button "今天" at bounding box center [97, 45] width 16 height 9
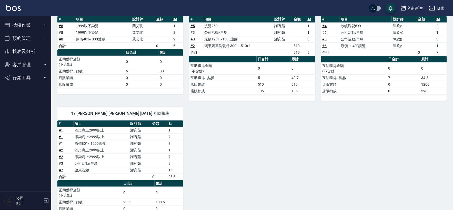
scroll to position [95, 0]
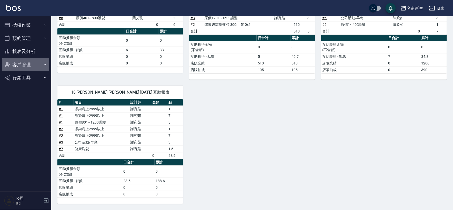
click at [22, 66] on button "客戶管理" at bounding box center [25, 64] width 47 height 13
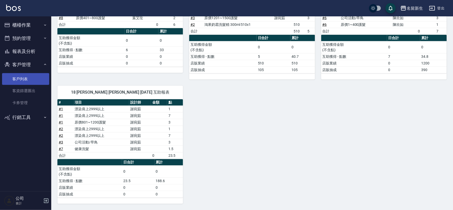
click at [24, 77] on link "客戶列表" at bounding box center [25, 79] width 47 height 12
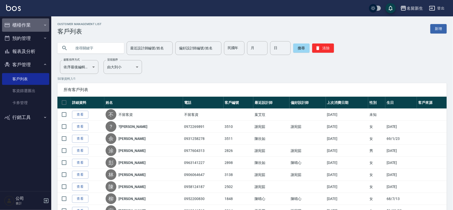
click at [22, 22] on button "櫃檯作業" at bounding box center [25, 24] width 47 height 13
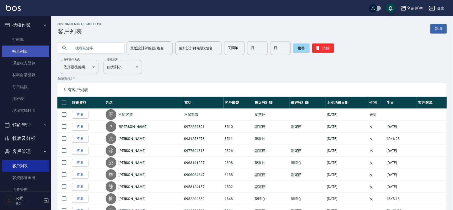
click at [34, 54] on link "帳單列表" at bounding box center [25, 52] width 47 height 12
click at [31, 49] on link "帳單列表" at bounding box center [25, 52] width 47 height 12
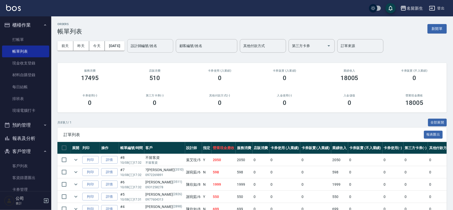
click at [99, 43] on button "今天" at bounding box center [97, 45] width 16 height 9
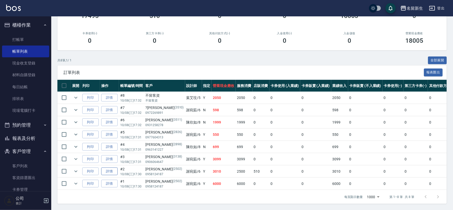
click at [116, 168] on link "詳情" at bounding box center [109, 172] width 16 height 8
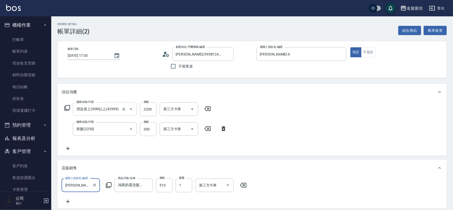
type input "[PERSON_NAME]/0958124187/2502"
click at [124, 108] on icon "Clear" at bounding box center [123, 109] width 5 height 5
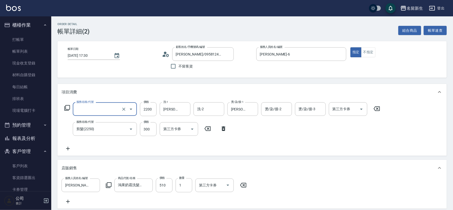
click at [106, 113] on input "服務名稱/代號" at bounding box center [97, 109] width 45 height 9
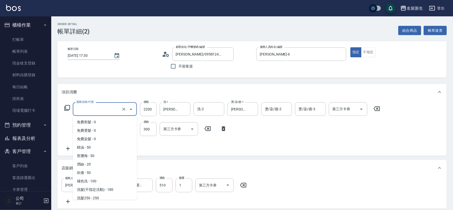
scroll to position [239, 0]
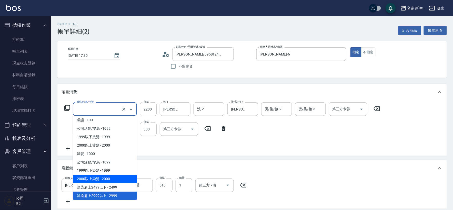
click at [121, 176] on span "2000以上染髮 - 2000" at bounding box center [105, 179] width 64 height 8
type input "2000以上染髮(42000)"
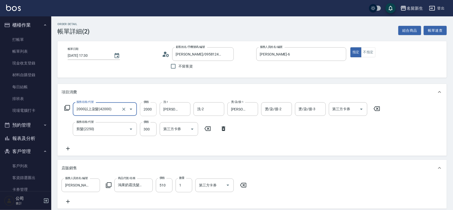
click at [150, 107] on input "2000" at bounding box center [148, 110] width 17 height 14
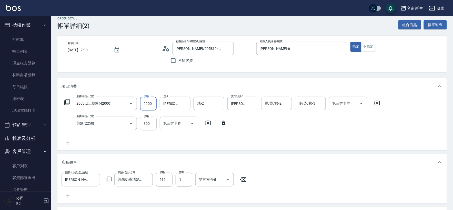
scroll to position [123, 0]
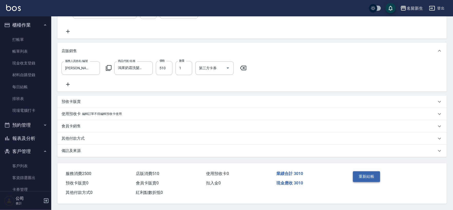
type input "2200"
click at [365, 174] on button "重新結帳" at bounding box center [366, 177] width 27 height 11
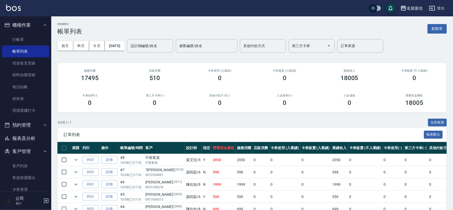
click at [26, 22] on button "櫃檯作業" at bounding box center [25, 24] width 47 height 13
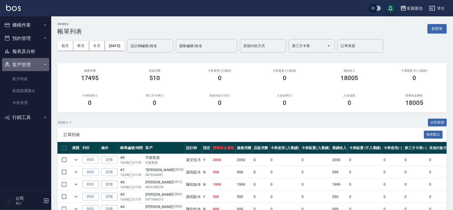
click at [24, 62] on button "客戶管理" at bounding box center [25, 64] width 47 height 13
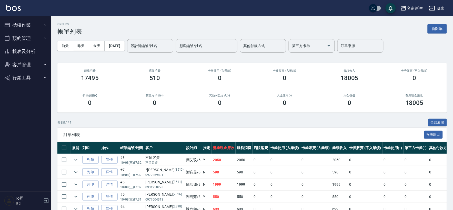
click at [27, 50] on button "報表及分析" at bounding box center [25, 51] width 47 height 13
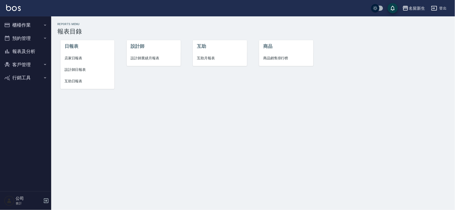
click at [80, 70] on span "設計師日報表" at bounding box center [88, 69] width 46 height 5
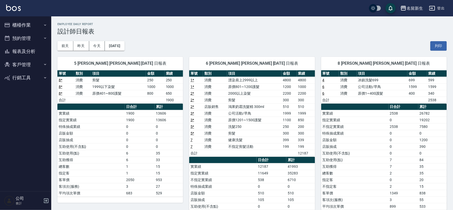
click at [21, 52] on button "報表及分析" at bounding box center [25, 51] width 47 height 13
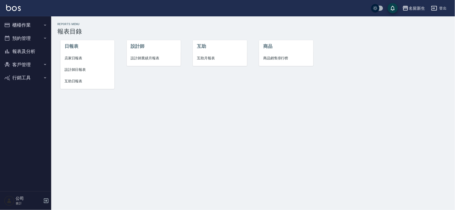
click at [78, 82] on span "互助日報表" at bounding box center [88, 81] width 46 height 5
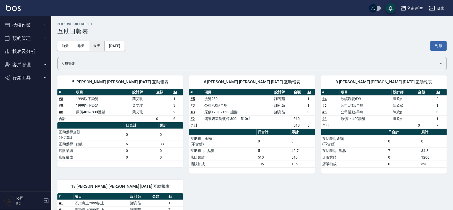
click at [99, 44] on button "今天" at bounding box center [97, 45] width 16 height 9
click at [447, 4] on div "名[PERSON_NAME]出" at bounding box center [226, 8] width 453 height 16
click at [440, 10] on button "登出" at bounding box center [437, 8] width 20 height 9
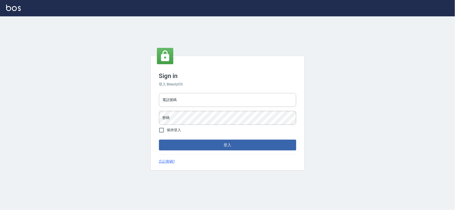
type input "034258365"
